Goal: Check status: Check status

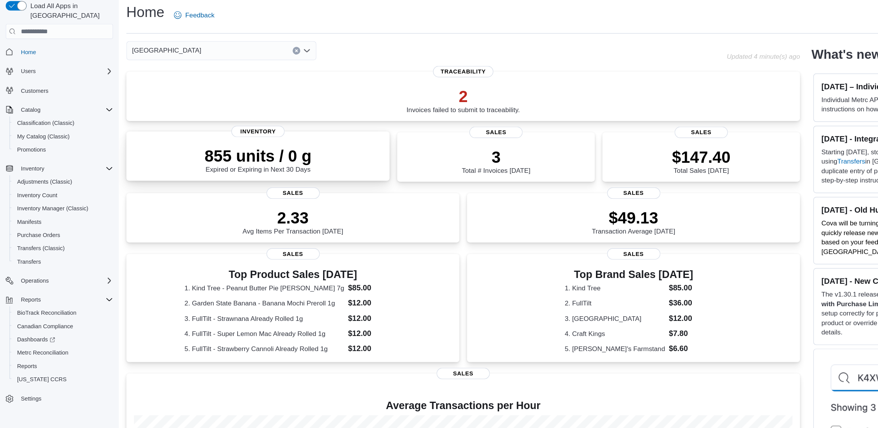
click at [149, 157] on div "855 units / 0 g Expired or Expiring in Next 30 Days" at bounding box center [210, 154] width 202 height 25
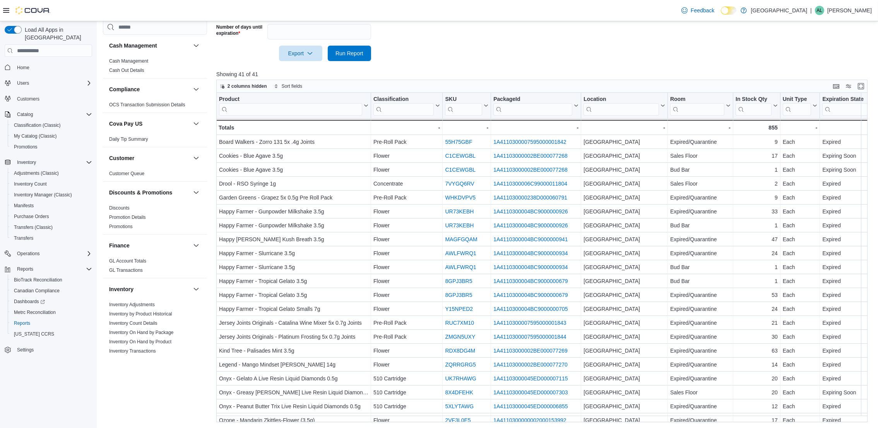
click at [87, 401] on div "Load All Apps in New Hub Home Users Customers Catalog Classification (Classic) …" at bounding box center [48, 226] width 97 height 411
